Goal: Complete application form: Complete application form

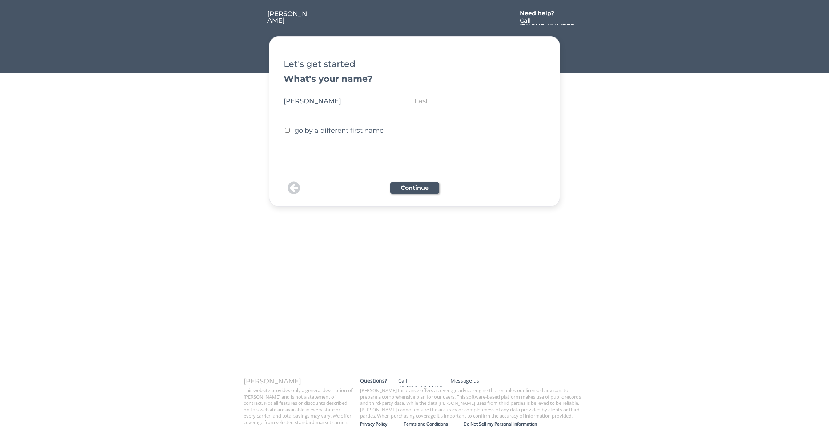
type input "[PERSON_NAME]"
click at [306, 132] on label "I go by a different first name" at bounding box center [337, 130] width 93 height 8
click at [290, 132] on input "I go by a different first name" at bounding box center [287, 130] width 5 height 5
checkbox input "true"
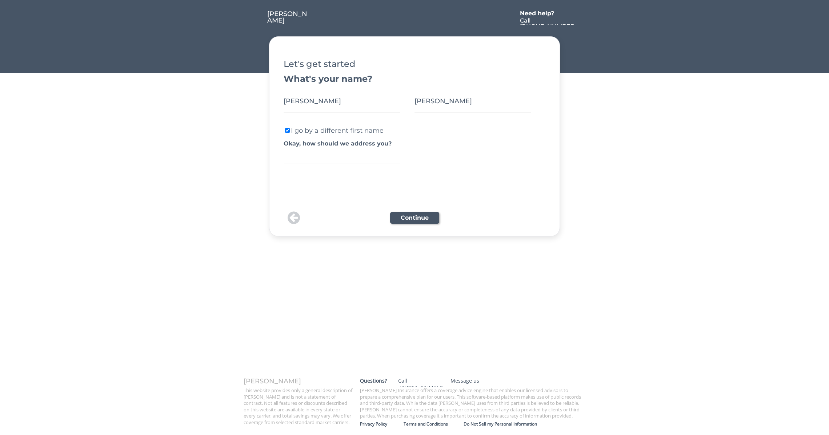
click at [303, 157] on input "input" at bounding box center [341, 157] width 116 height 14
type input "[PERSON_NAME]"
click at [406, 220] on button "Continue" at bounding box center [414, 218] width 49 height 12
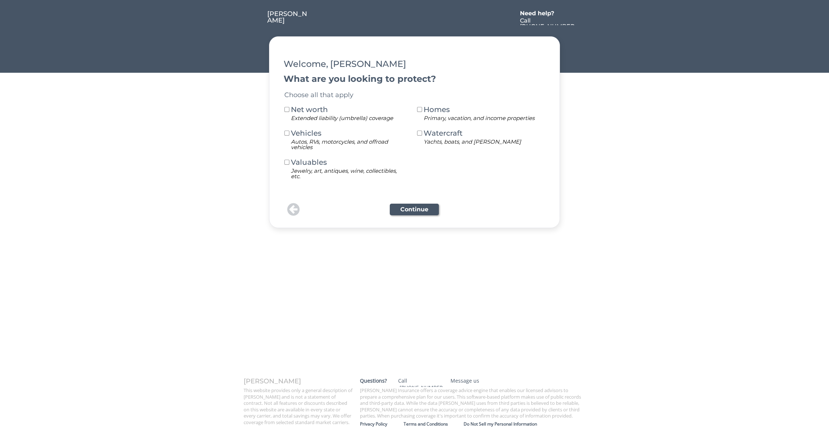
click at [313, 109] on div "Net worth" at bounding box center [311, 109] width 40 height 7
drag, startPoint x: 303, startPoint y: 134, endPoint x: 319, endPoint y: 137, distance: 15.5
click at [303, 134] on div "Vehicles" at bounding box center [311, 132] width 40 height 7
drag, startPoint x: 303, startPoint y: 160, endPoint x: 427, endPoint y: 125, distance: 129.4
click at [304, 160] on div "Valuables" at bounding box center [311, 161] width 40 height 7
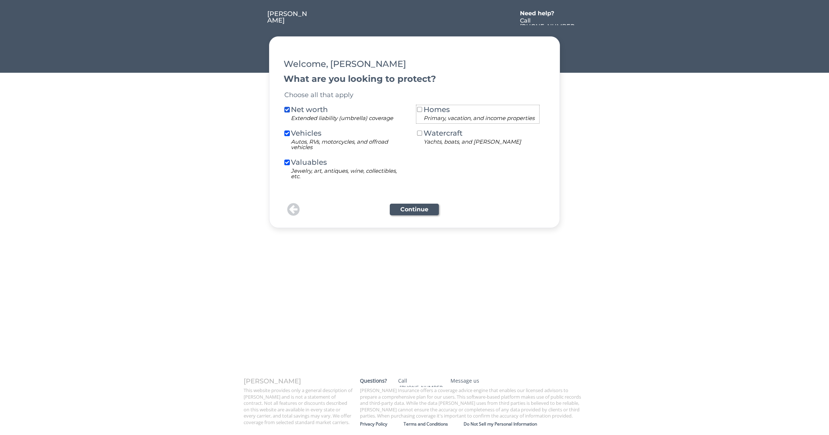
click at [447, 107] on div "Homes" at bounding box center [443, 109] width 40 height 7
click at [442, 133] on div "Watercraft" at bounding box center [443, 132] width 40 height 7
click at [421, 206] on button "Continue" at bounding box center [414, 210] width 49 height 12
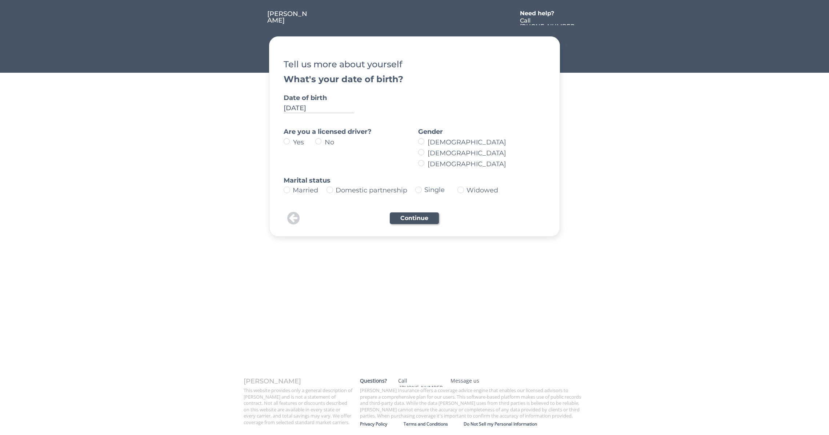
type input "[DATE]"
click at [291, 143] on label "Yes" at bounding box center [303, 142] width 24 height 7
click at [283, 143] on input "Yes" at bounding box center [280, 141] width 5 height 5
radio input "true"
click at [425, 154] on label "[DEMOGRAPHIC_DATA]" at bounding box center [483, 153] width 116 height 7
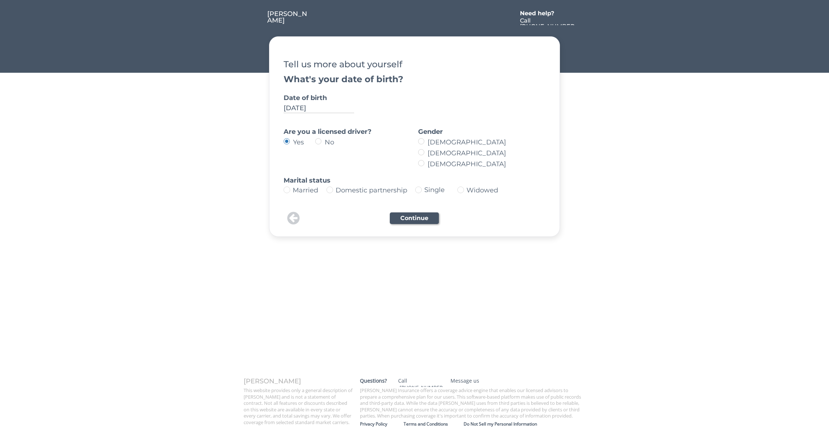
click at [417, 144] on input "[DEMOGRAPHIC_DATA]" at bounding box center [414, 141] width 5 height 5
radio input "true"
click at [310, 189] on div "Married" at bounding box center [309, 190] width 32 height 7
click at [425, 192] on div "Single" at bounding box center [435, 189] width 22 height 7
type input "Single"
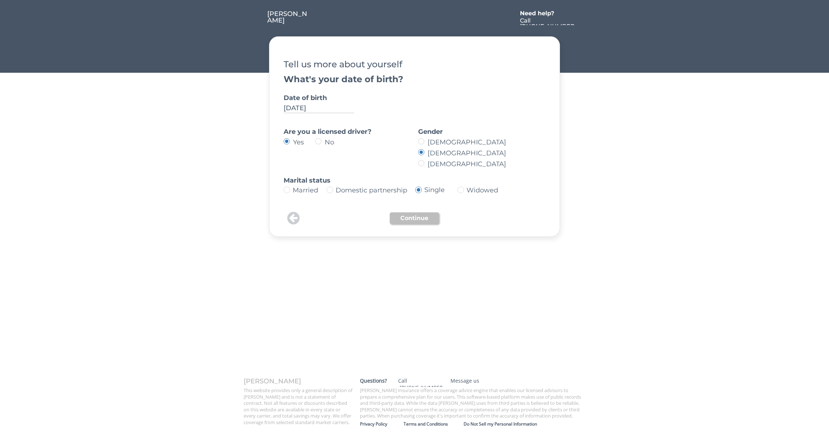
click at [422, 221] on button "Continue" at bounding box center [414, 218] width 49 height 12
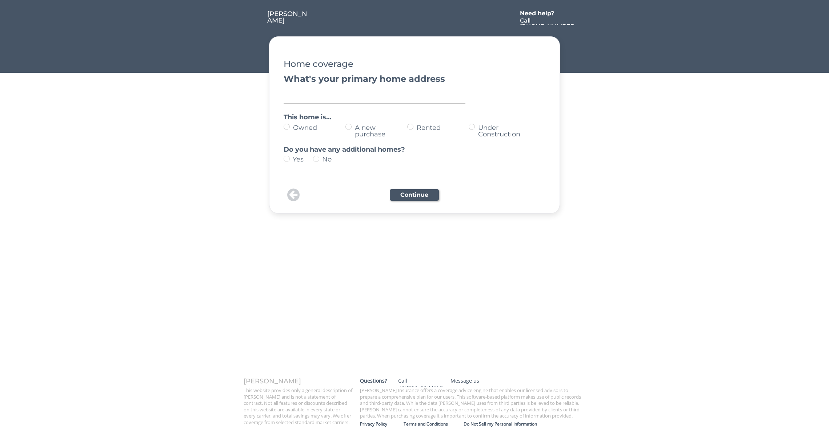
click at [313, 99] on input "input" at bounding box center [374, 96] width 182 height 15
type input "[STREET_ADDRESS]"
click at [303, 129] on label "Owned" at bounding box center [318, 127] width 55 height 7
click at [283, 129] on input "Owned" at bounding box center [280, 126] width 5 height 5
radio input "true"
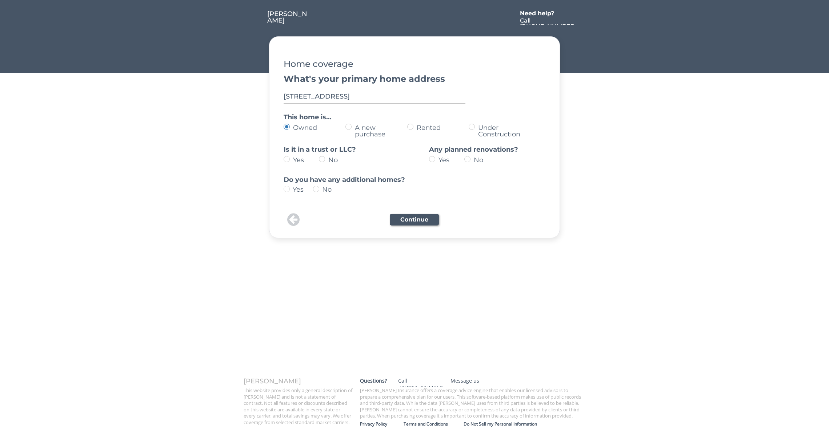
click at [298, 159] on label "Yes" at bounding box center [305, 160] width 28 height 7
click at [283, 159] on input "Yes" at bounding box center [280, 159] width 5 height 5
radio input "true"
click at [449, 162] on label "Yes" at bounding box center [450, 160] width 28 height 7
click at [428, 161] on input "Yes" at bounding box center [425, 159] width 5 height 5
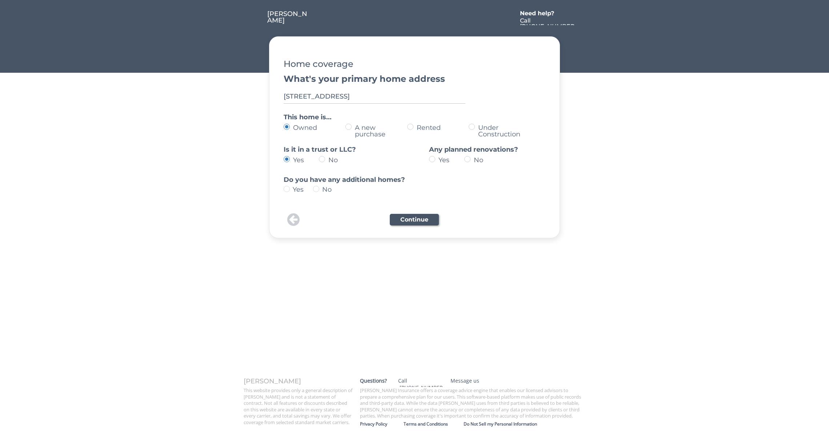
radio input "true"
click at [481, 159] on label "No" at bounding box center [485, 160] width 28 height 7
click at [428, 159] on input "No" at bounding box center [425, 159] width 5 height 5
radio input "true"
click at [296, 190] on div "Yes" at bounding box center [303, 189] width 20 height 7
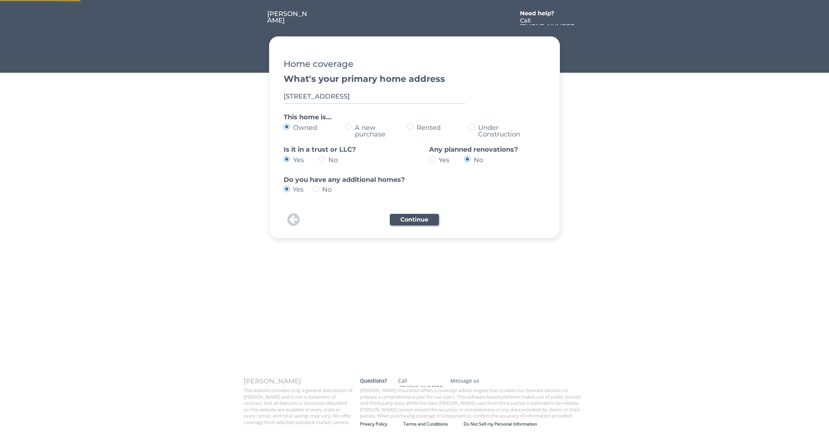
click at [327, 189] on div "No" at bounding box center [332, 189] width 20 height 7
type input "no"
click at [408, 217] on button "Continue" at bounding box center [414, 220] width 49 height 12
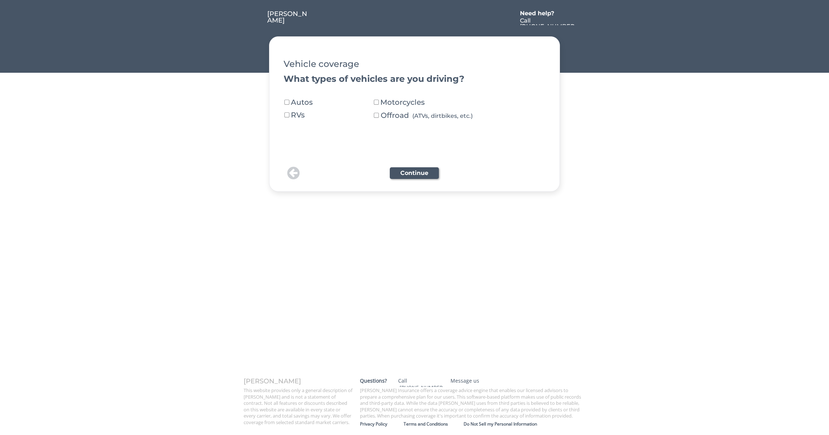
click at [298, 102] on div "Autos" at bounding box center [311, 101] width 40 height 7
click at [411, 172] on button "Continue" at bounding box center [414, 173] width 49 height 12
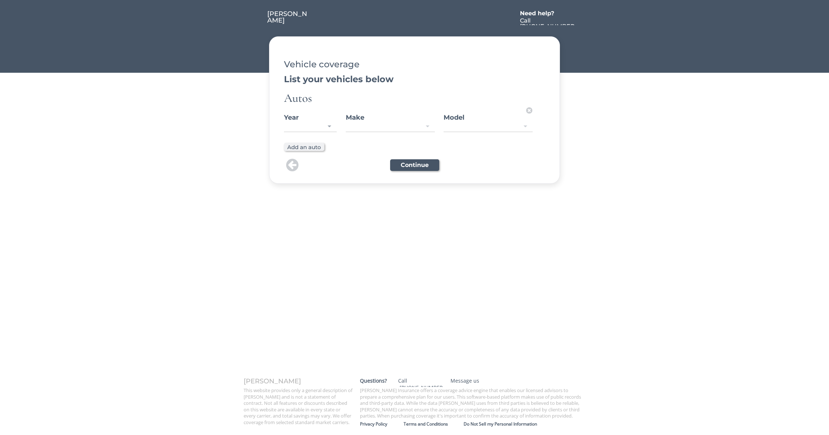
click at [322, 128] on div "2027 2026 2025 2024 2023 2022 2021 2020 2019 2018 2017 2016 2015 2014 2013 2012…" at bounding box center [310, 127] width 53 height 11
click at [330, 126] on div at bounding box center [310, 126] width 53 height 9
click at [368, 121] on div "Year [DATE] 2025 2027 2026 2025 2024 2023 2022 2021 2020 2019 2018 2017 2016 20…" at bounding box center [409, 123] width 250 height 35
click at [370, 124] on div at bounding box center [390, 126] width 89 height 9
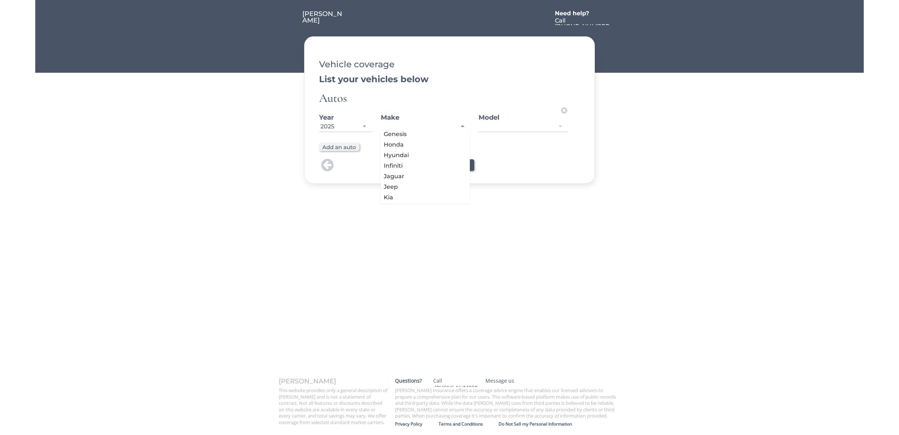
scroll to position [182, 0]
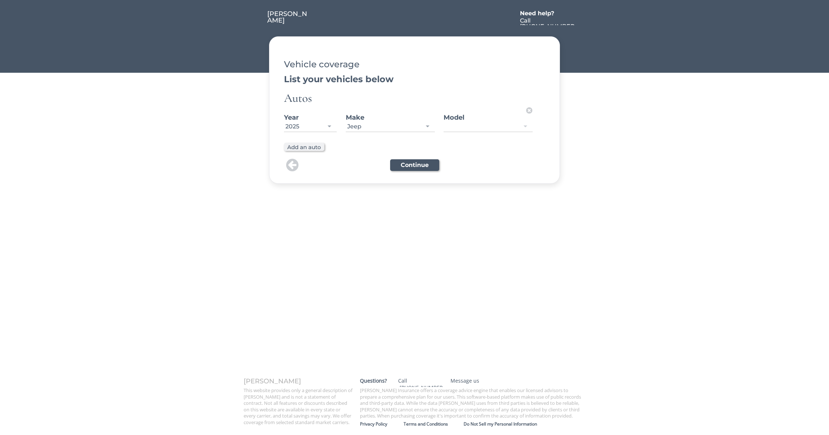
drag, startPoint x: 365, startPoint y: 183, endPoint x: 422, endPoint y: 149, distance: 66.8
click at [447, 126] on div at bounding box center [487, 126] width 89 height 9
click at [420, 165] on button "Continue" at bounding box center [414, 165] width 49 height 12
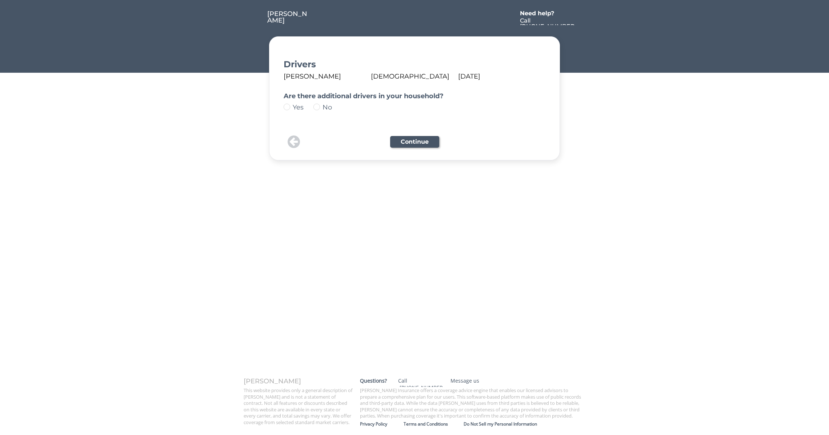
click at [318, 107] on img at bounding box center [316, 107] width 7 height 7
click at [404, 142] on button "Continue" at bounding box center [414, 142] width 49 height 12
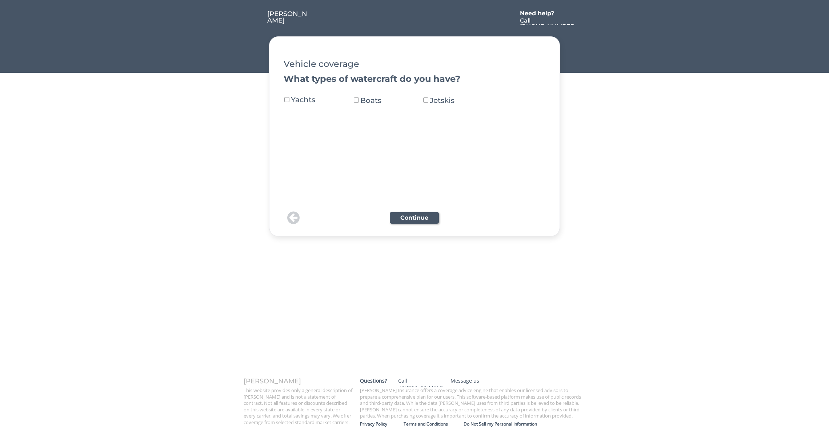
click at [309, 99] on div "Yachts" at bounding box center [311, 99] width 40 height 7
click at [357, 101] on button at bounding box center [356, 100] width 7 height 7
click at [407, 212] on button "Continue" at bounding box center [414, 212] width 49 height 12
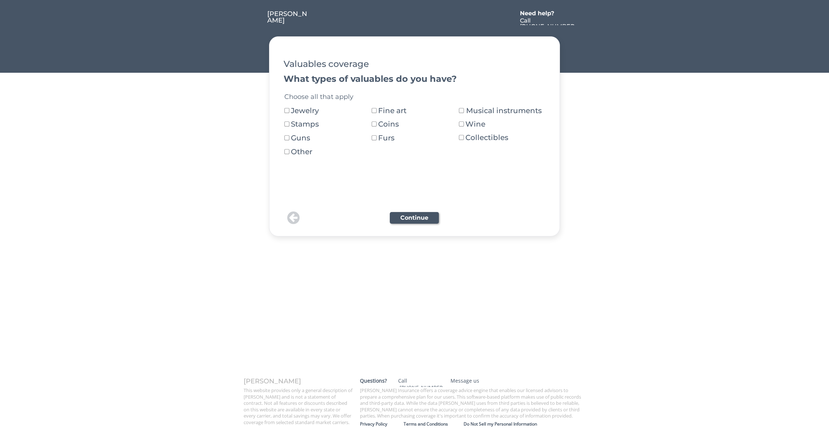
click at [314, 113] on div "Jewelry" at bounding box center [311, 110] width 40 height 7
click at [384, 126] on div "Coins" at bounding box center [398, 123] width 40 height 7
click at [460, 123] on button at bounding box center [461, 124] width 7 height 7
click at [420, 214] on button "Continue" at bounding box center [414, 218] width 49 height 12
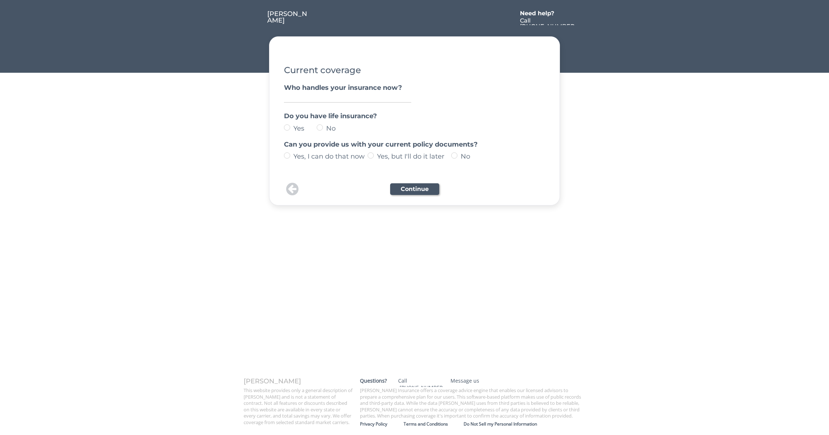
click at [321, 97] on input "input" at bounding box center [347, 98] width 127 height 10
type input "[PERSON_NAME] at [GEOGRAPHIC_DATA]"
click at [291, 128] on label "Yes" at bounding box center [303, 128] width 25 height 7
click at [283, 128] on input "Yes" at bounding box center [280, 127] width 5 height 5
radio input "true"
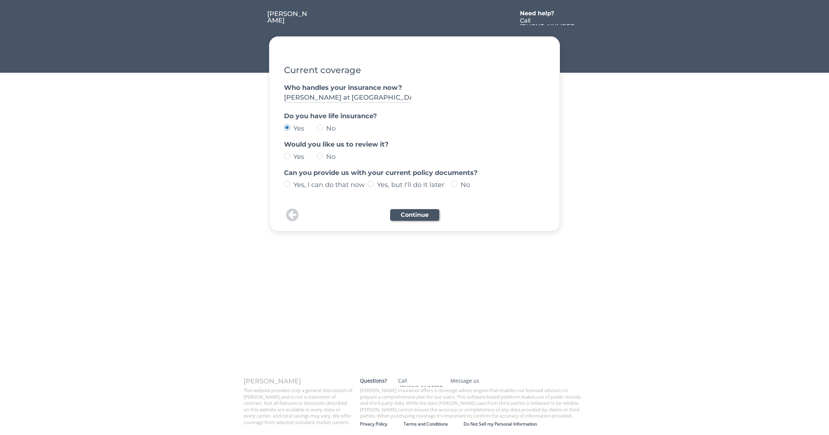
click at [284, 153] on div "Yes No" at bounding box center [320, 156] width 73 height 9
click at [291, 154] on label "Yes" at bounding box center [303, 156] width 25 height 7
click at [283, 154] on input "Yes" at bounding box center [280, 155] width 5 height 5
radio input "true"
click at [406, 183] on label "Yes, but I'll do it later" at bounding box center [413, 184] width 76 height 7
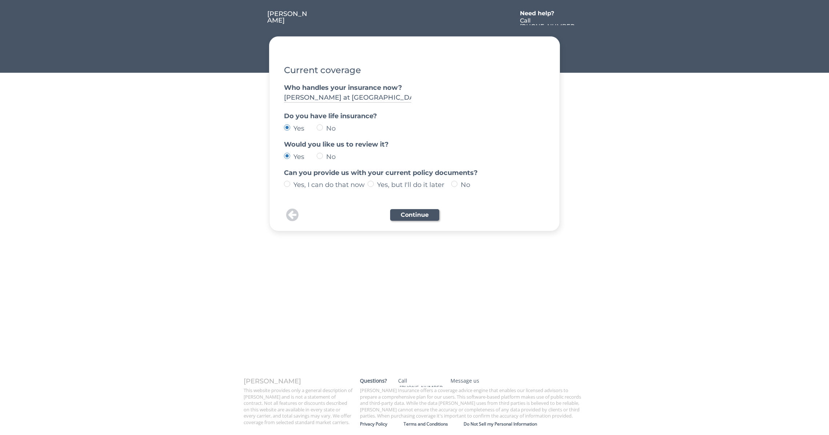
click at [283, 183] on input "Yes, but I'll do it later" at bounding box center [280, 183] width 5 height 5
radio input "true"
click at [347, 187] on label "Yes, I can do that now" at bounding box center [329, 184] width 76 height 7
click at [283, 186] on input "Yes, I can do that now" at bounding box center [280, 183] width 5 height 5
radio input "true"
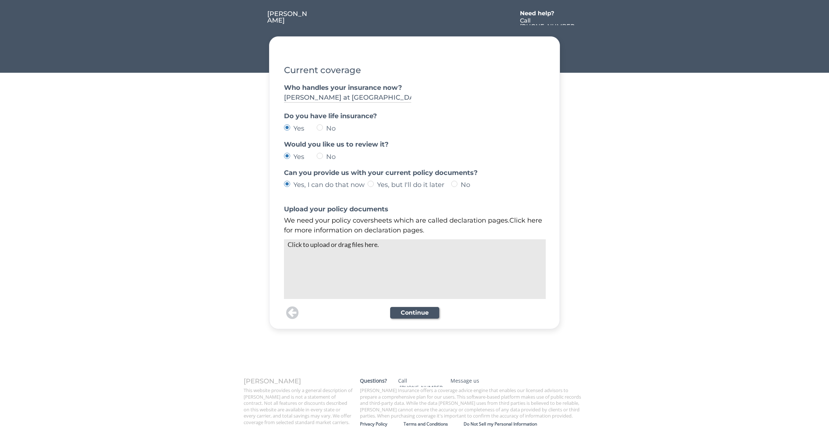
click at [399, 183] on label "Yes, but I'll do it later" at bounding box center [413, 184] width 76 height 7
click at [283, 183] on input "Yes, but I'll do it later" at bounding box center [280, 183] width 5 height 5
radio input "true"
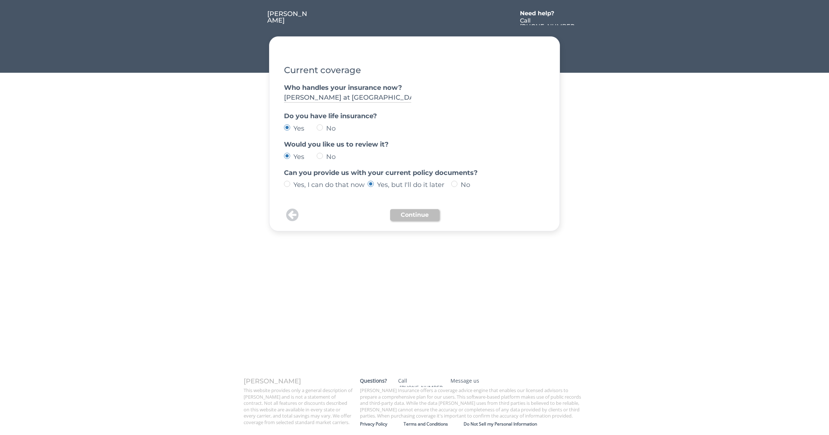
click at [416, 214] on button "Continue" at bounding box center [414, 215] width 49 height 12
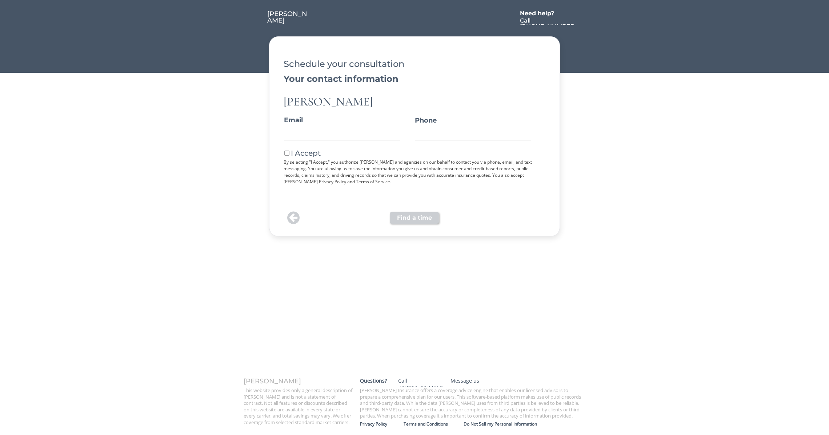
click at [293, 217] on button at bounding box center [293, 217] width 16 height 15
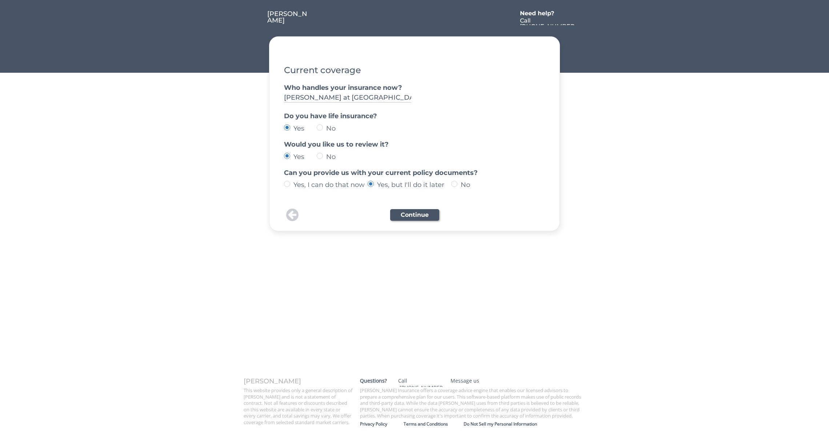
click at [293, 217] on button at bounding box center [292, 215] width 16 height 15
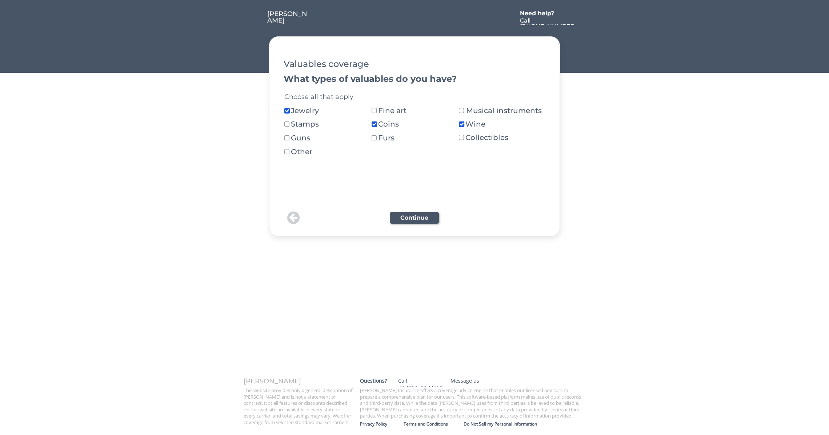
click at [293, 217] on button at bounding box center [293, 217] width 16 height 15
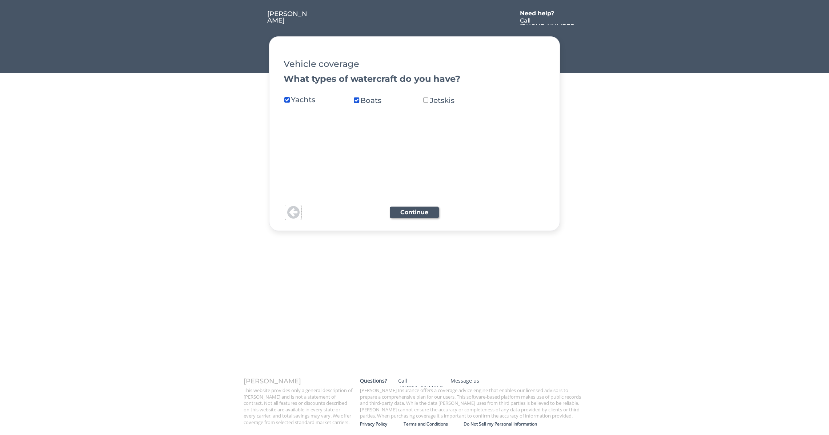
click at [293, 217] on button at bounding box center [293, 212] width 16 height 15
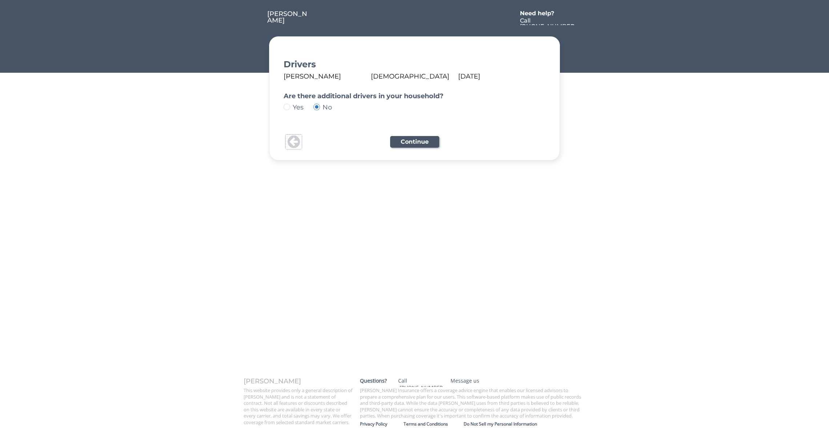
click at [291, 144] on button at bounding box center [293, 141] width 16 height 15
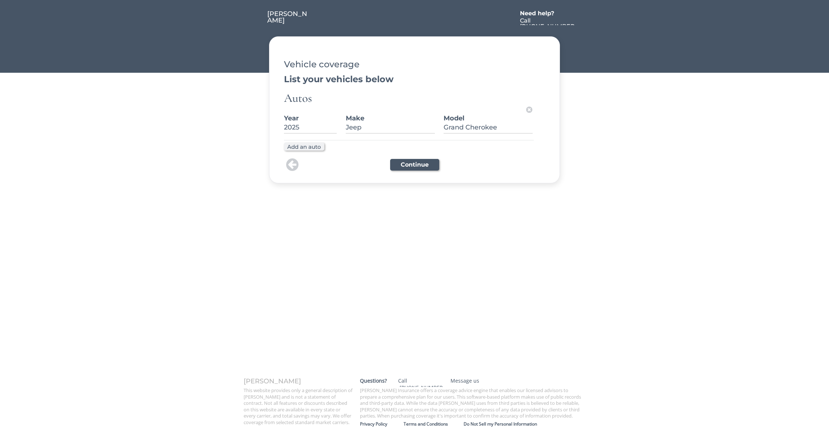
click at [290, 164] on button at bounding box center [292, 164] width 16 height 15
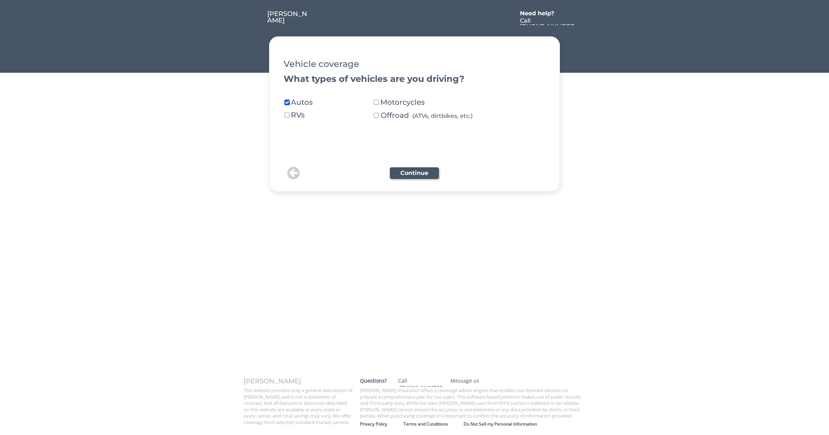
click at [291, 171] on button at bounding box center [293, 173] width 16 height 15
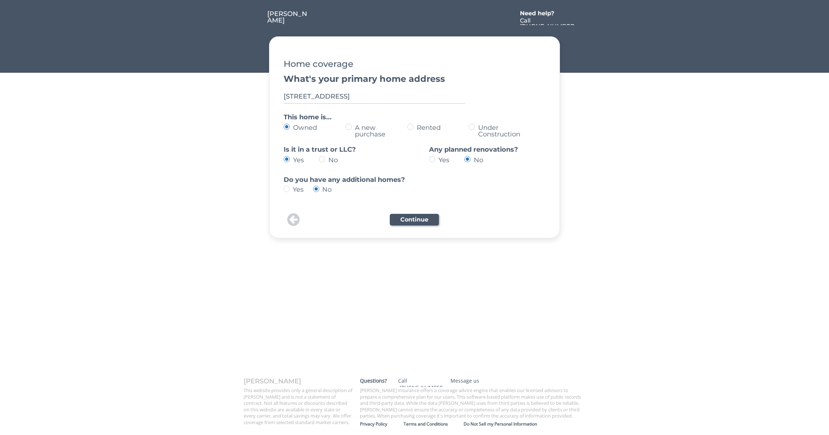
click at [719, 123] on div "[PERSON_NAME] Need help? Call [PHONE_NUMBER] Let's get started We'll create a c…" at bounding box center [414, 119] width 829 height 239
